Goal: Task Accomplishment & Management: Manage account settings

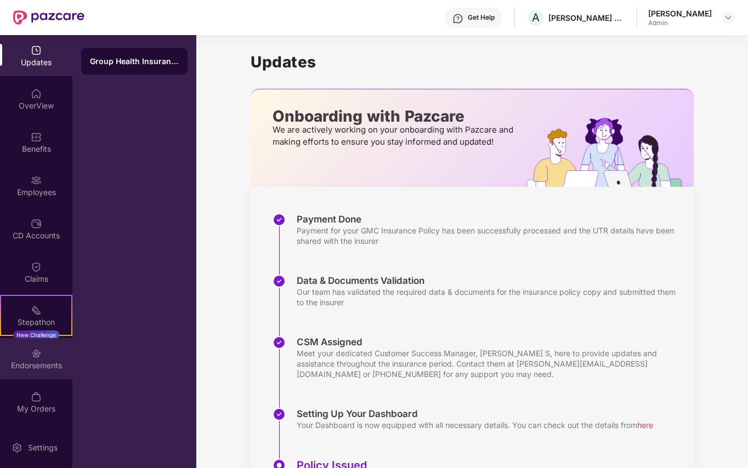
click at [29, 358] on div "Endorsements" at bounding box center [36, 358] width 72 height 41
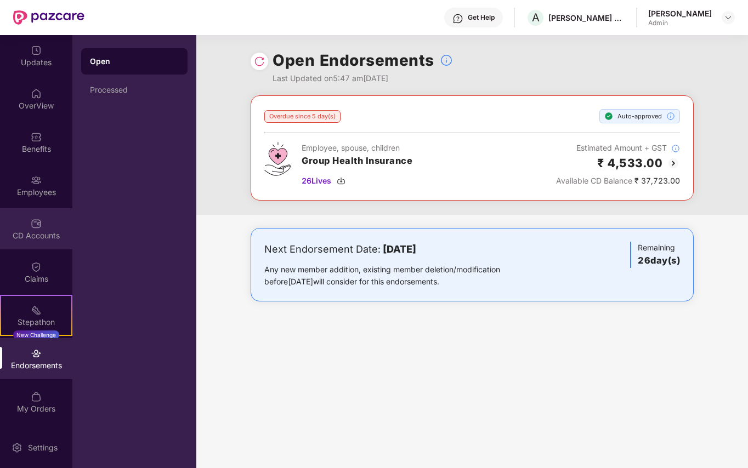
click at [34, 228] on img at bounding box center [36, 223] width 11 height 11
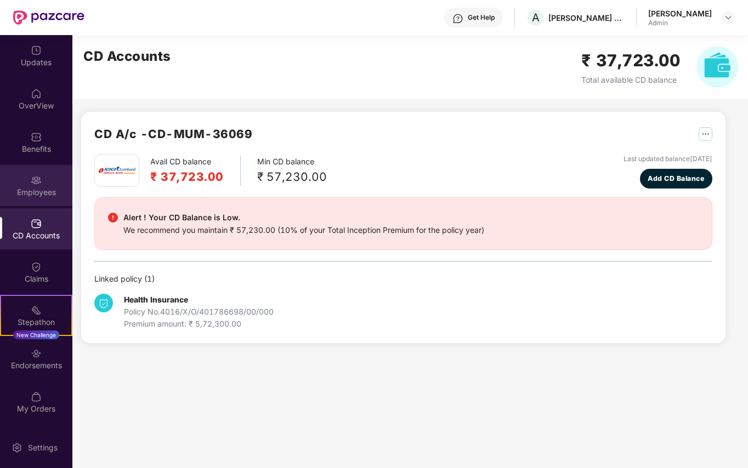
click at [33, 188] on div "Employees" at bounding box center [36, 192] width 72 height 11
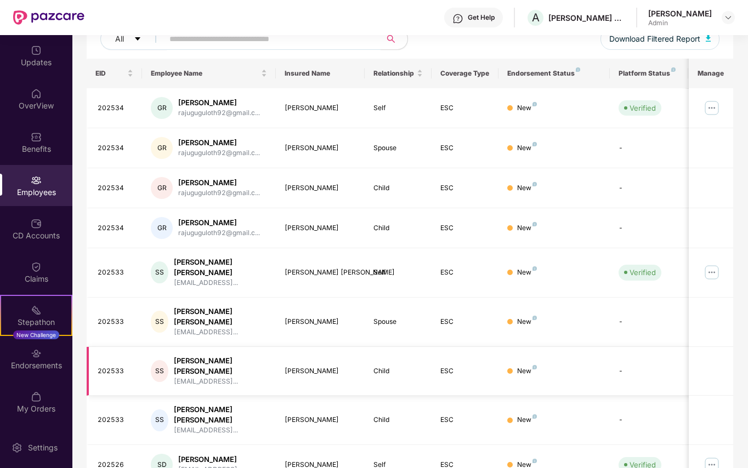
scroll to position [207, 0]
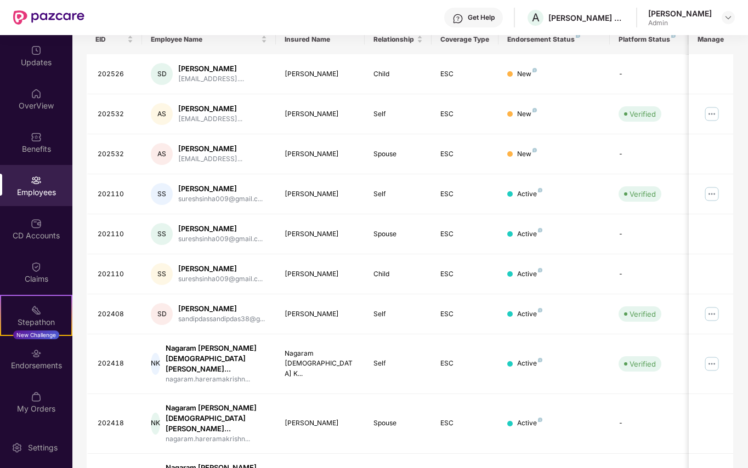
scroll to position [0, 0]
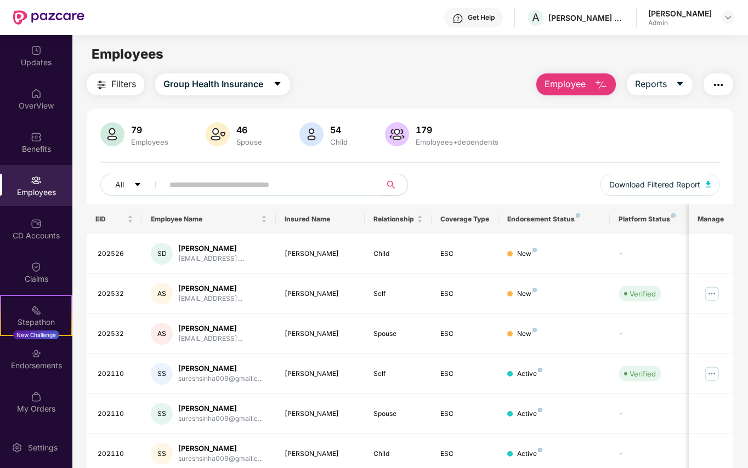
click at [132, 83] on span "Filters" at bounding box center [123, 84] width 25 height 14
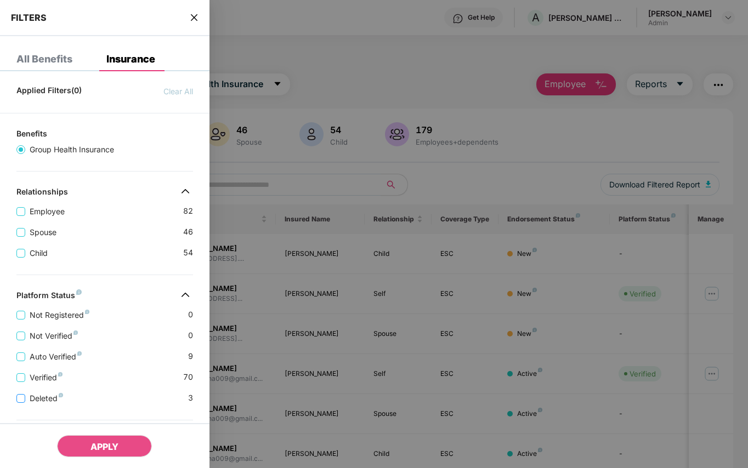
click at [44, 405] on span "Deleted" at bounding box center [46, 399] width 42 height 12
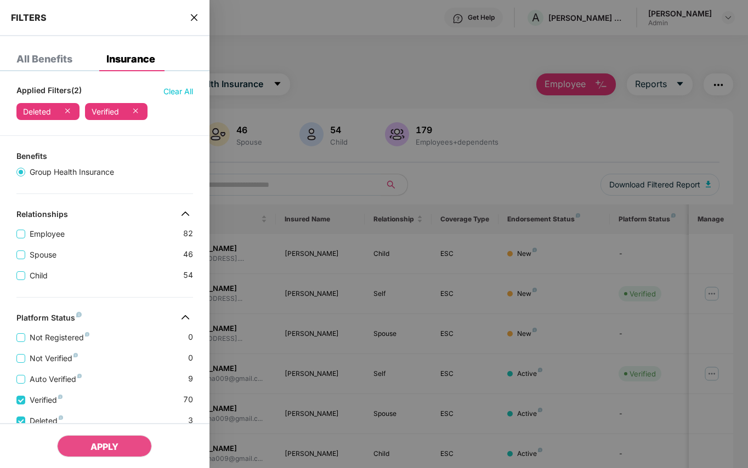
click at [136, 112] on icon at bounding box center [135, 110] width 11 height 11
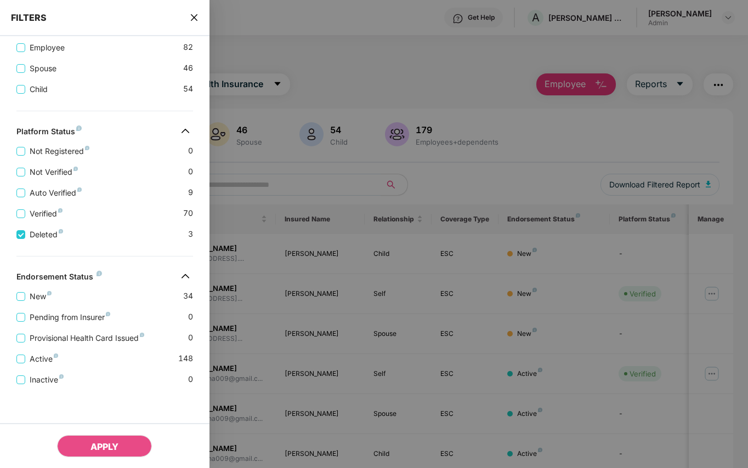
scroll to position [197, 0]
click at [104, 442] on span "APPLY" at bounding box center [105, 447] width 28 height 11
